Goal: Information Seeking & Learning: Learn about a topic

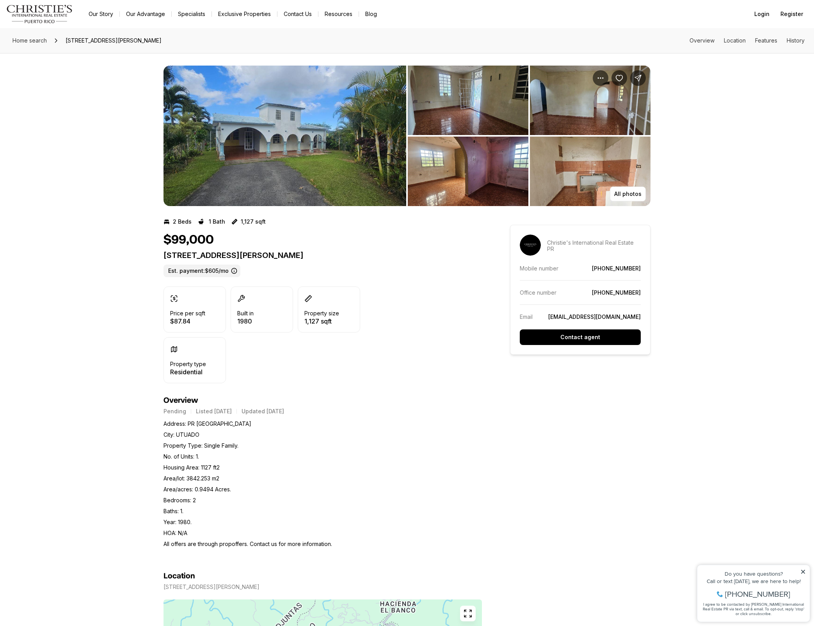
click at [329, 104] on img "View image gallery" at bounding box center [284, 136] width 243 height 140
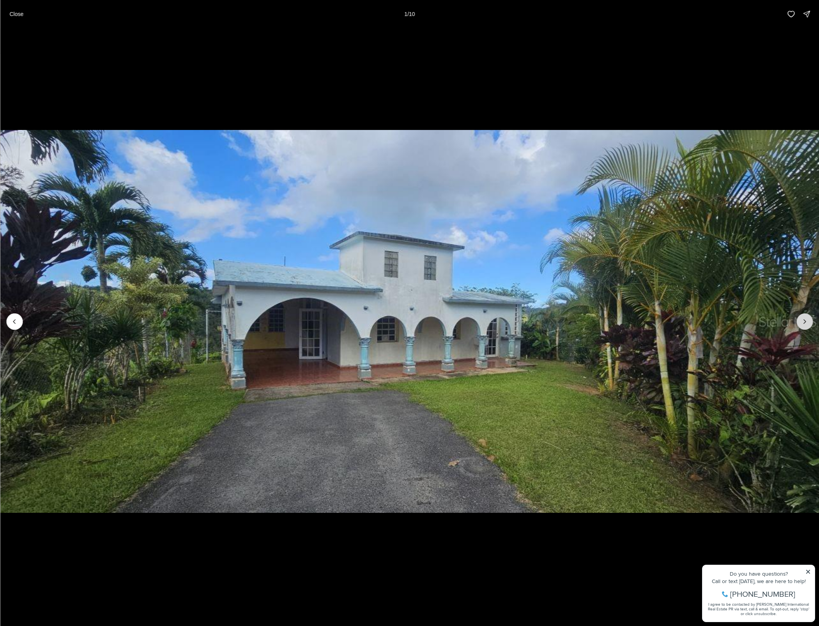
click at [805, 328] on button "Next slide" at bounding box center [805, 321] width 16 height 16
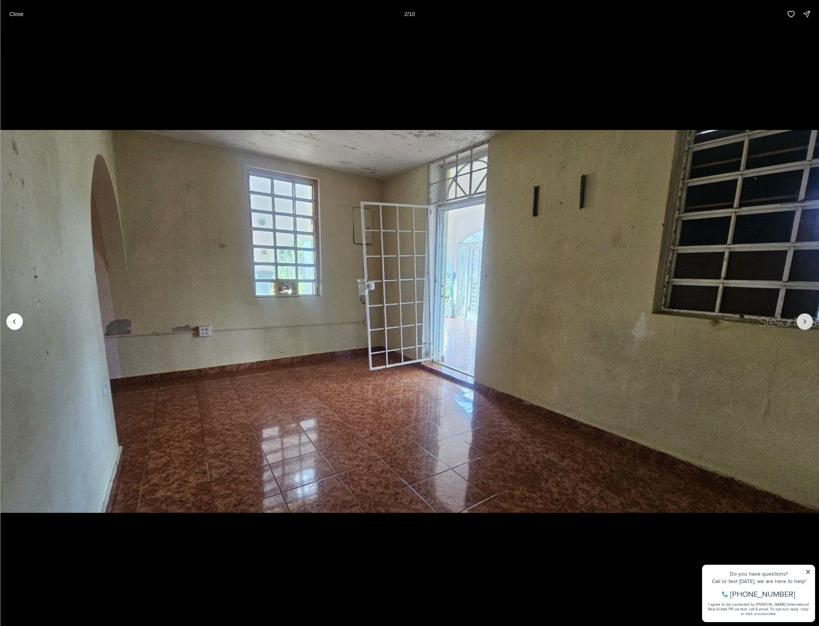
click at [805, 328] on button "Next slide" at bounding box center [805, 321] width 16 height 16
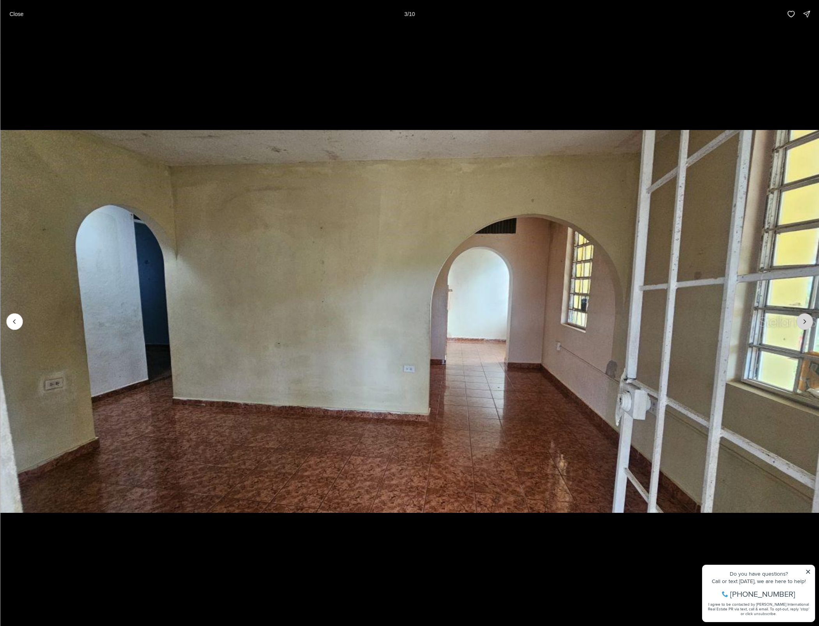
click at [805, 328] on button "Next slide" at bounding box center [805, 321] width 16 height 16
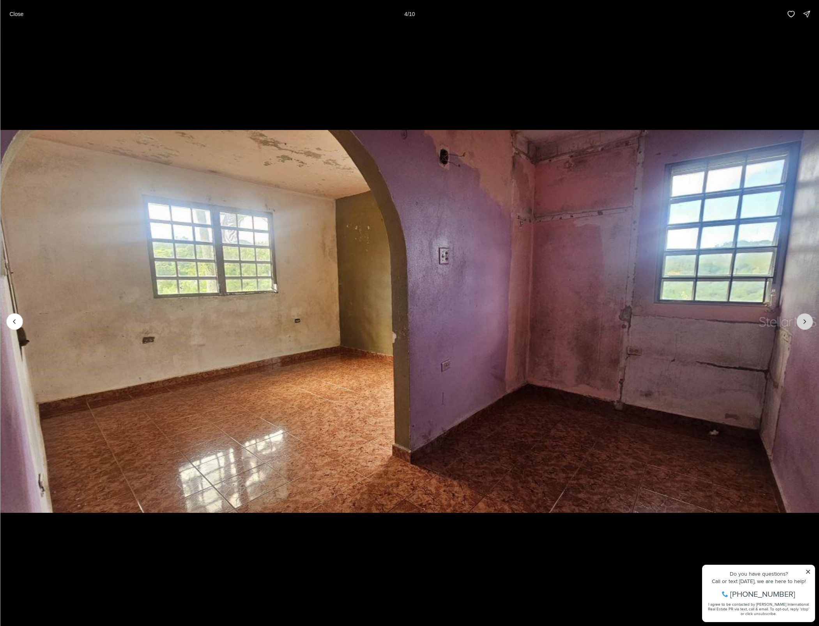
click at [805, 328] on button "Next slide" at bounding box center [805, 321] width 16 height 16
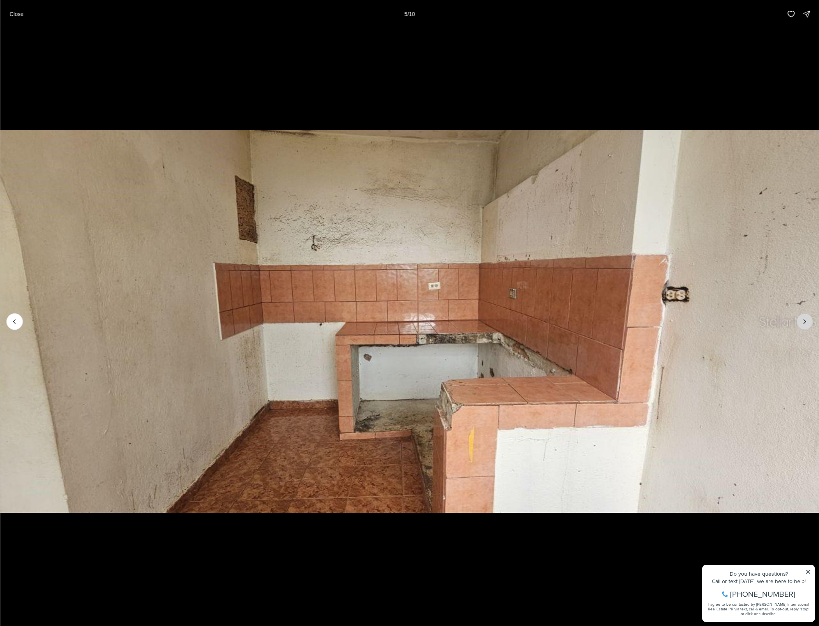
click at [805, 328] on button "Next slide" at bounding box center [805, 321] width 16 height 16
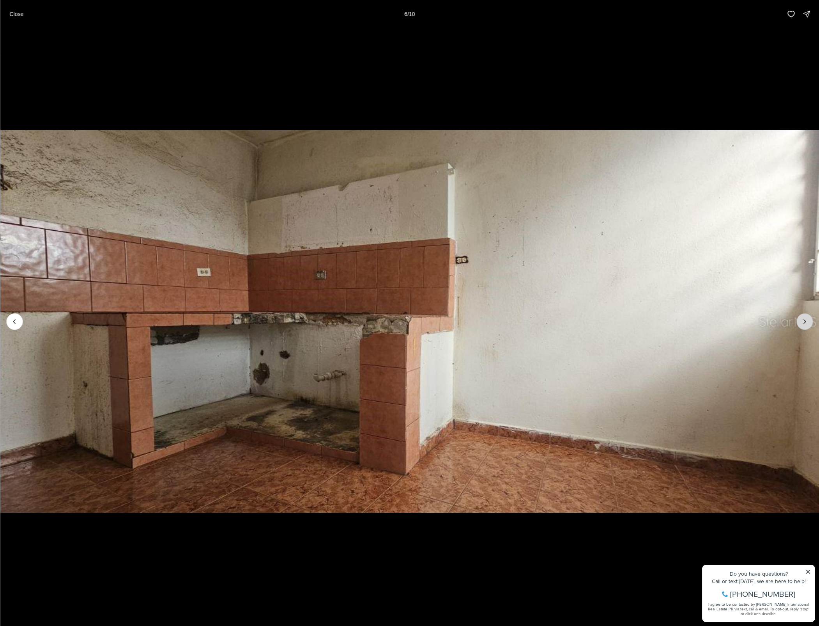
click at [805, 328] on button "Next slide" at bounding box center [805, 321] width 16 height 16
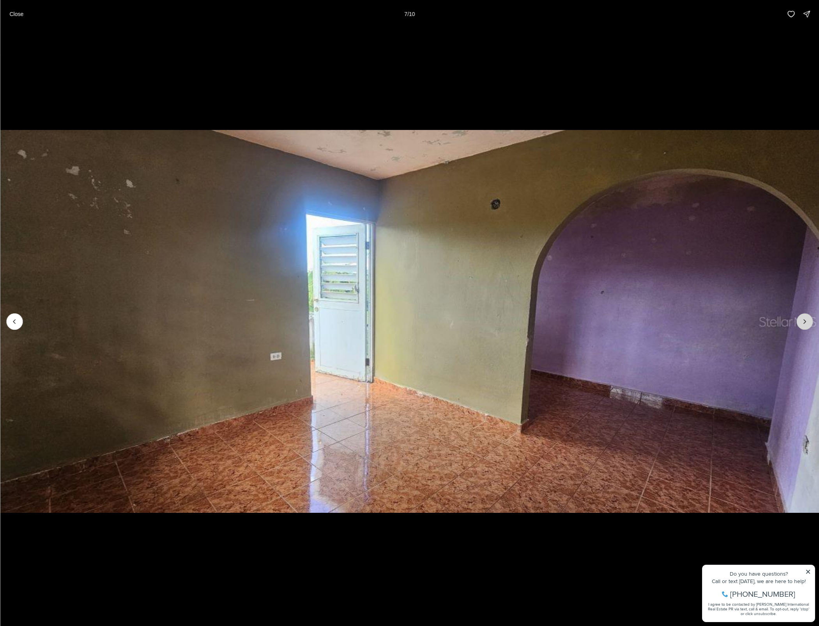
click at [805, 328] on button "Next slide" at bounding box center [805, 321] width 16 height 16
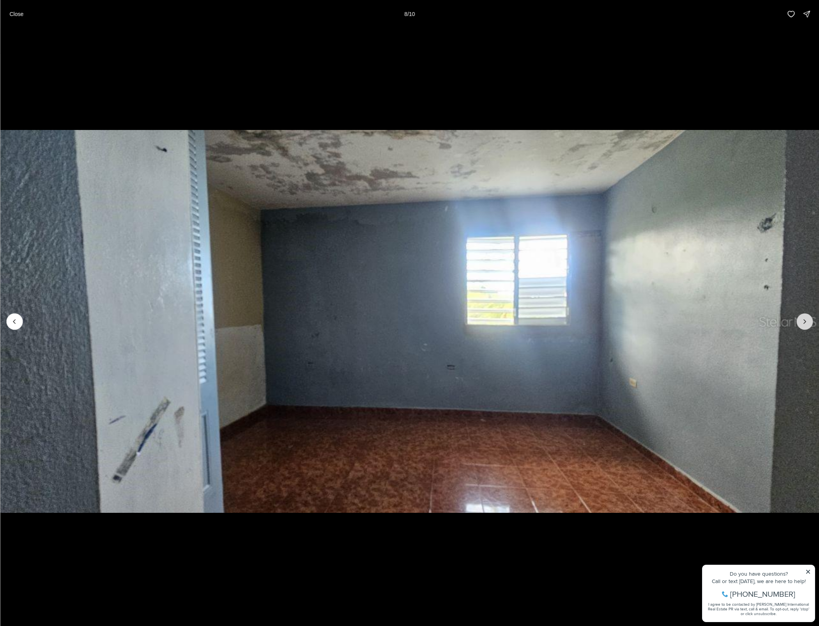
click at [805, 328] on button "Next slide" at bounding box center [805, 321] width 16 height 16
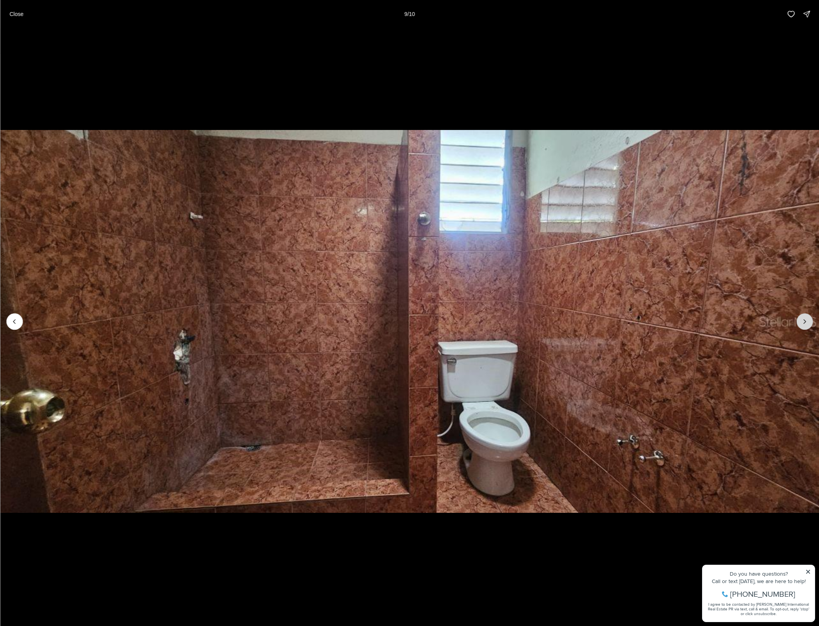
click at [805, 328] on button "Next slide" at bounding box center [805, 321] width 16 height 16
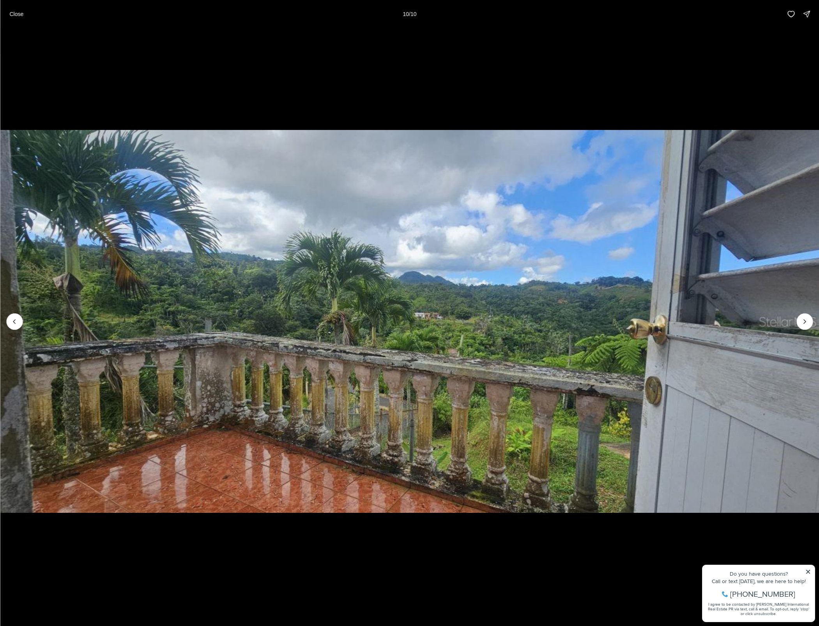
click at [399, 344] on img "10 of 10" at bounding box center [409, 322] width 819 height 438
click at [803, 327] on div at bounding box center [805, 321] width 16 height 16
click at [22, 17] on p "Close" at bounding box center [16, 14] width 14 height 6
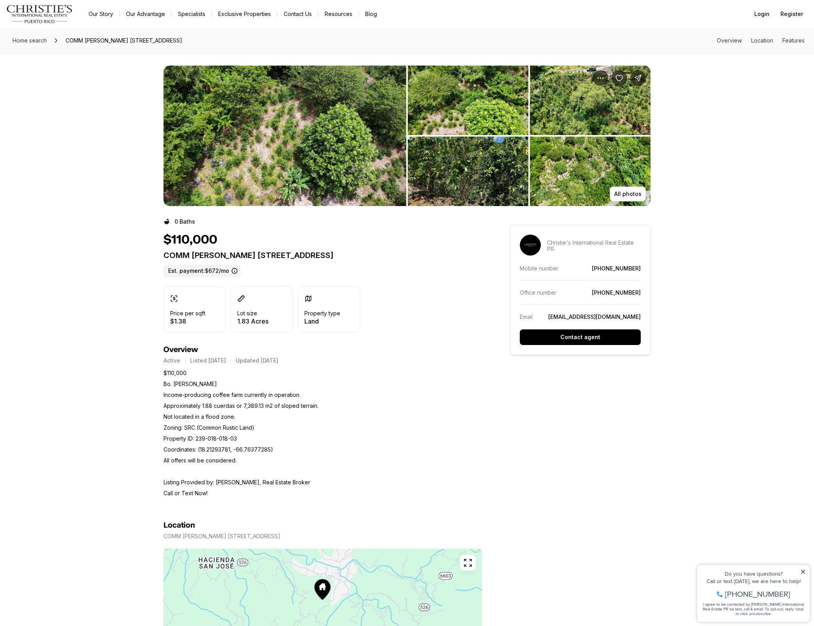
click at [293, 141] on img "View image gallery" at bounding box center [284, 136] width 243 height 140
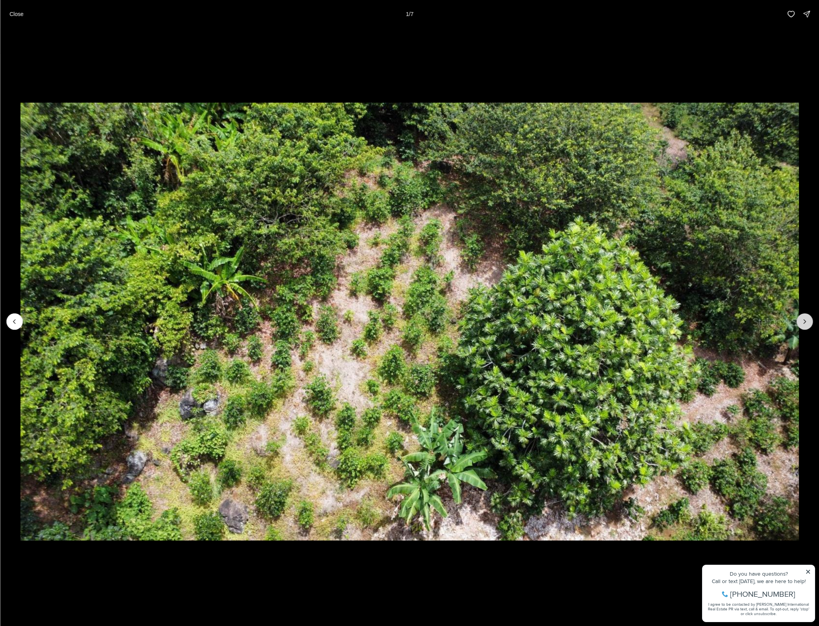
click at [809, 320] on button "Next slide" at bounding box center [805, 321] width 16 height 16
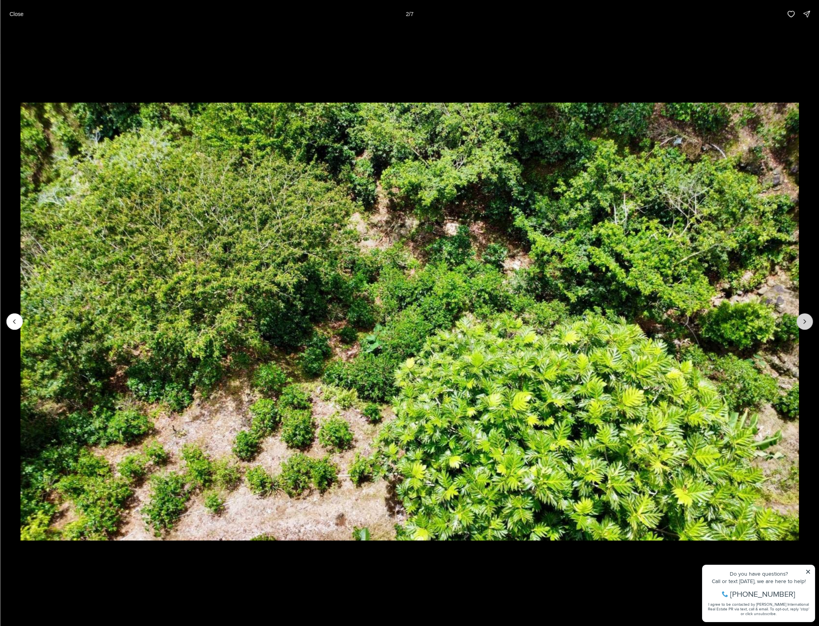
click at [809, 320] on button "Next slide" at bounding box center [805, 321] width 16 height 16
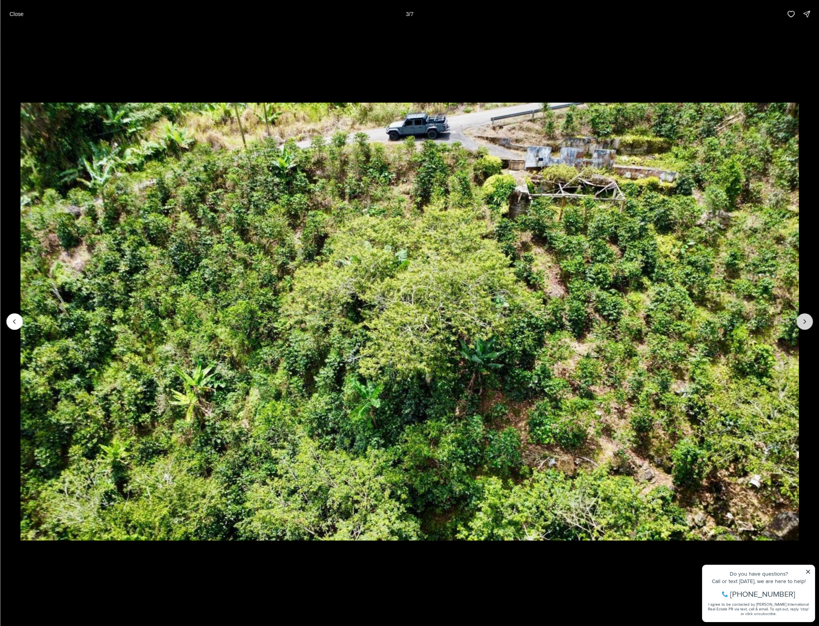
click at [809, 320] on button "Next slide" at bounding box center [805, 321] width 16 height 16
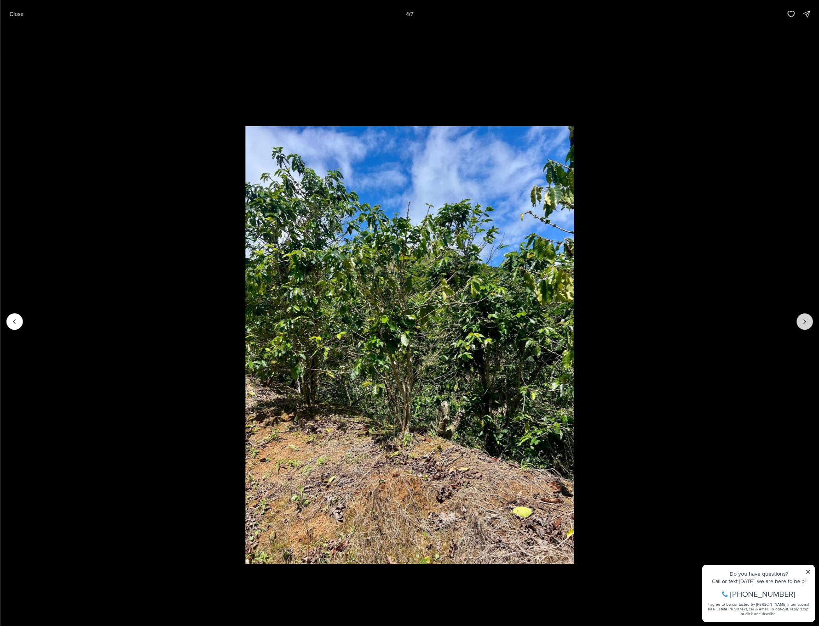
click at [809, 320] on button "Next slide" at bounding box center [805, 321] width 16 height 16
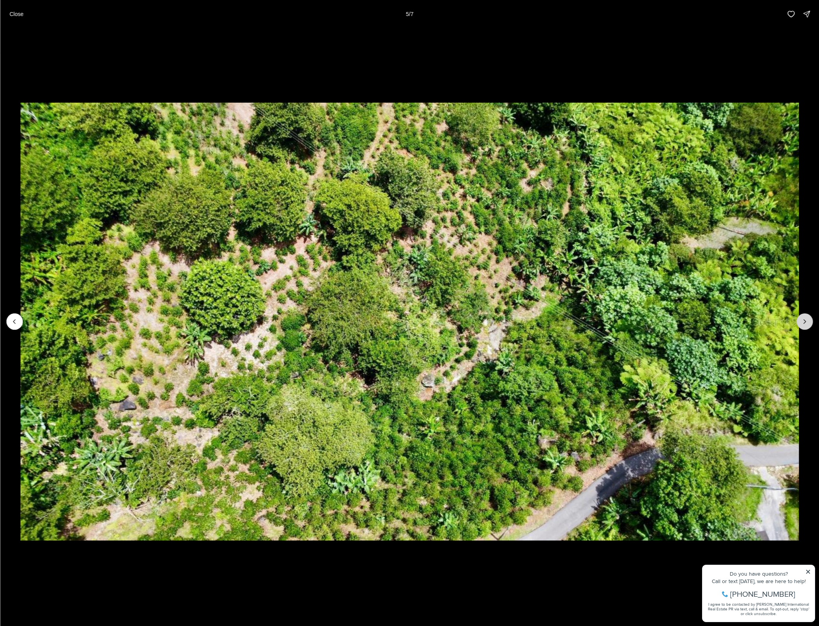
click at [809, 320] on button "Next slide" at bounding box center [805, 321] width 16 height 16
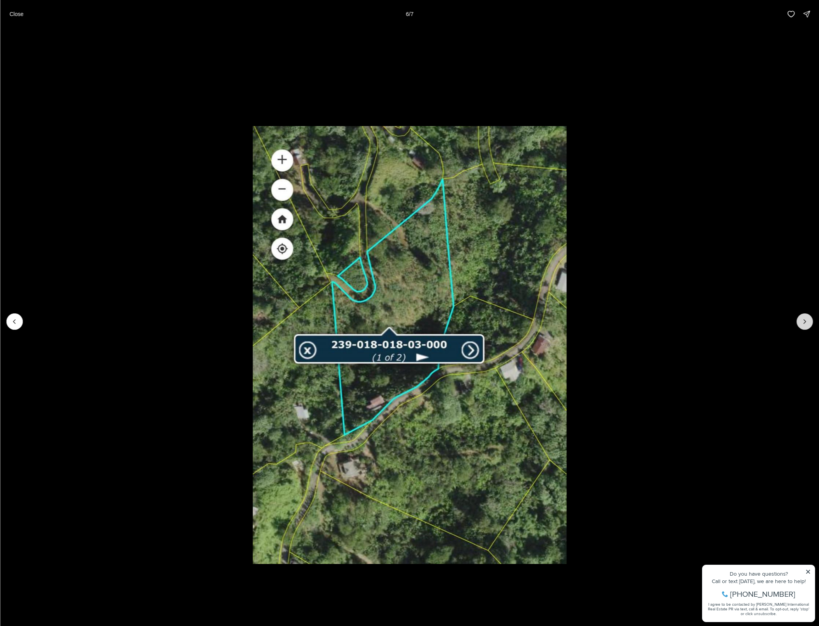
click at [809, 320] on button "Next slide" at bounding box center [805, 321] width 16 height 16
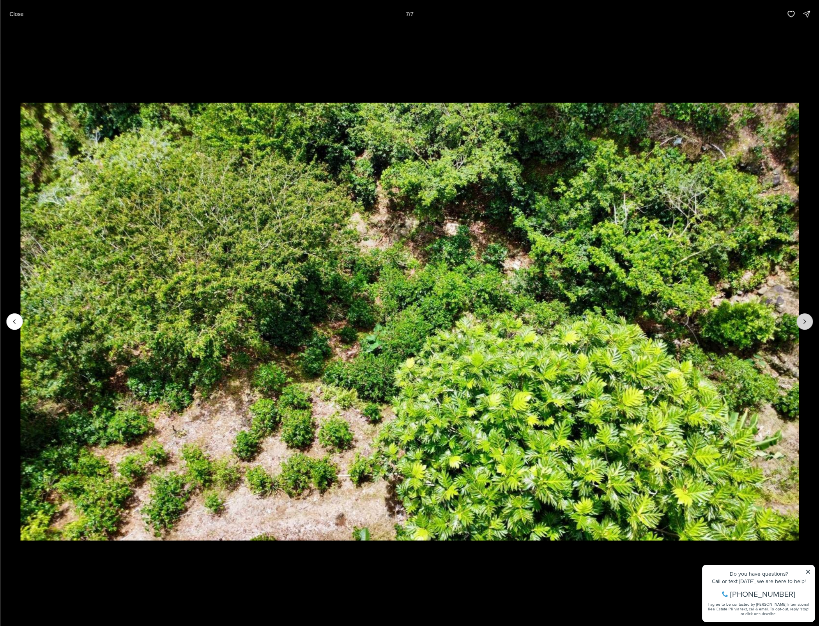
click at [809, 320] on div at bounding box center [805, 321] width 16 height 16
click at [11, 11] on p "Close" at bounding box center [16, 14] width 14 height 6
